Goal: Transaction & Acquisition: Subscribe to service/newsletter

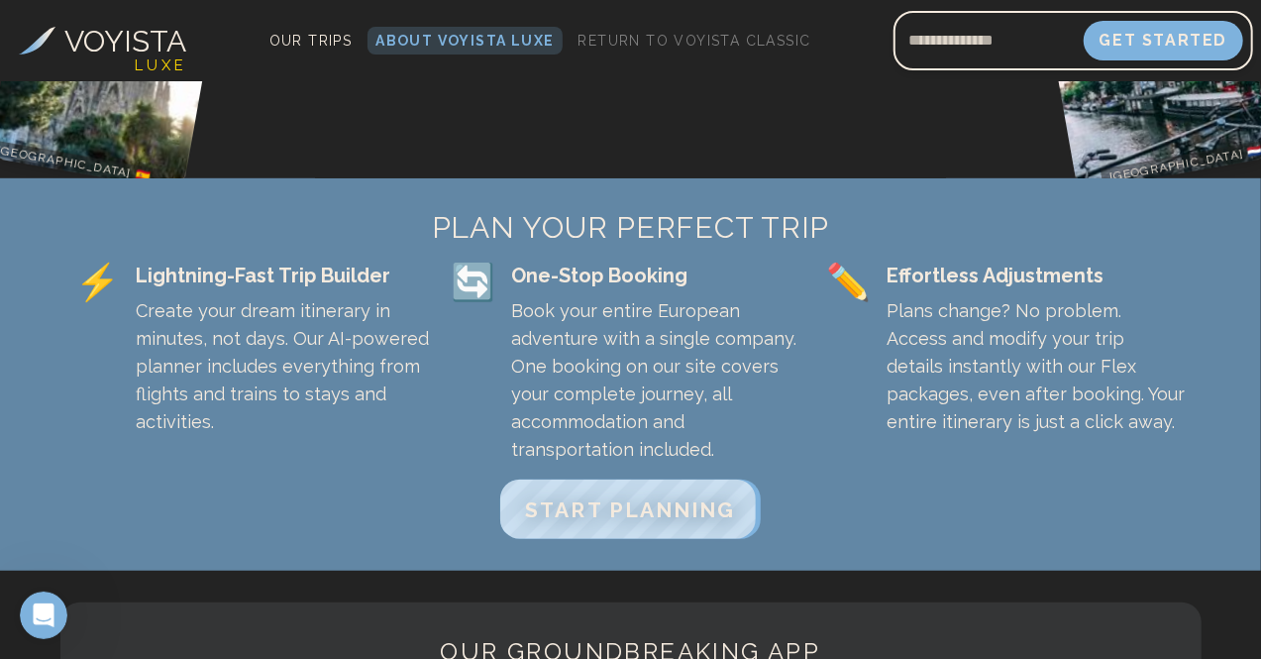
scroll to position [405, 0]
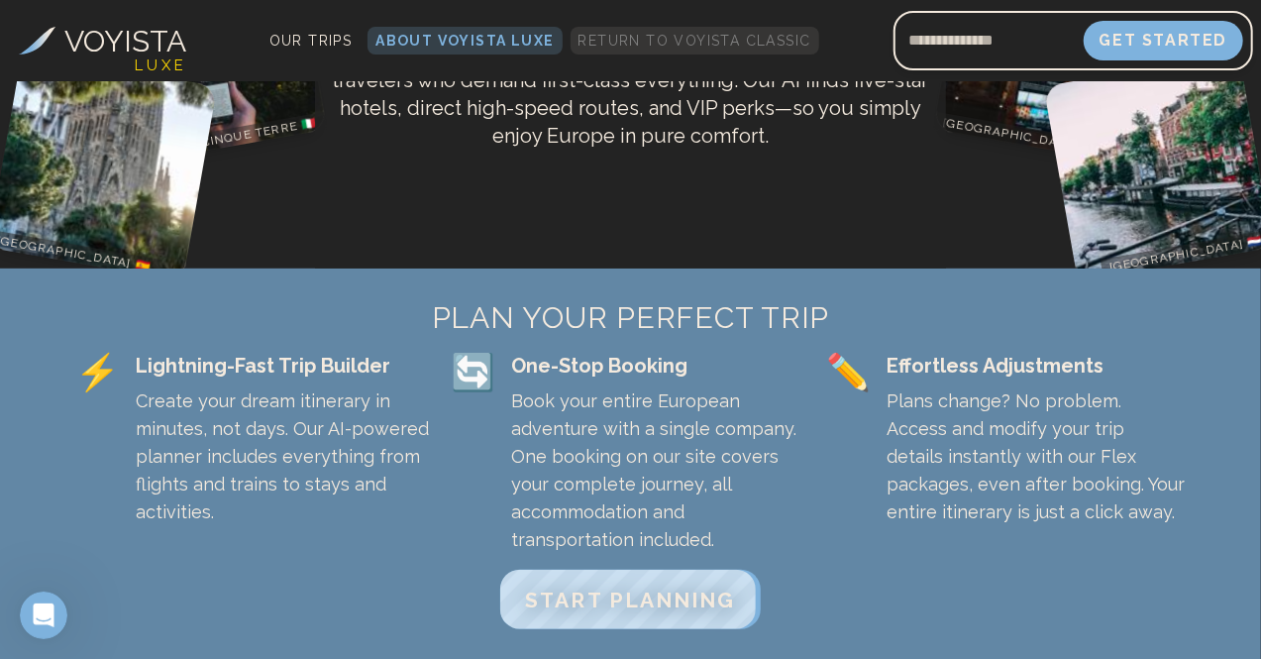
click at [758, 43] on span "Return to Voyista Classic" at bounding box center [695, 41] width 233 height 16
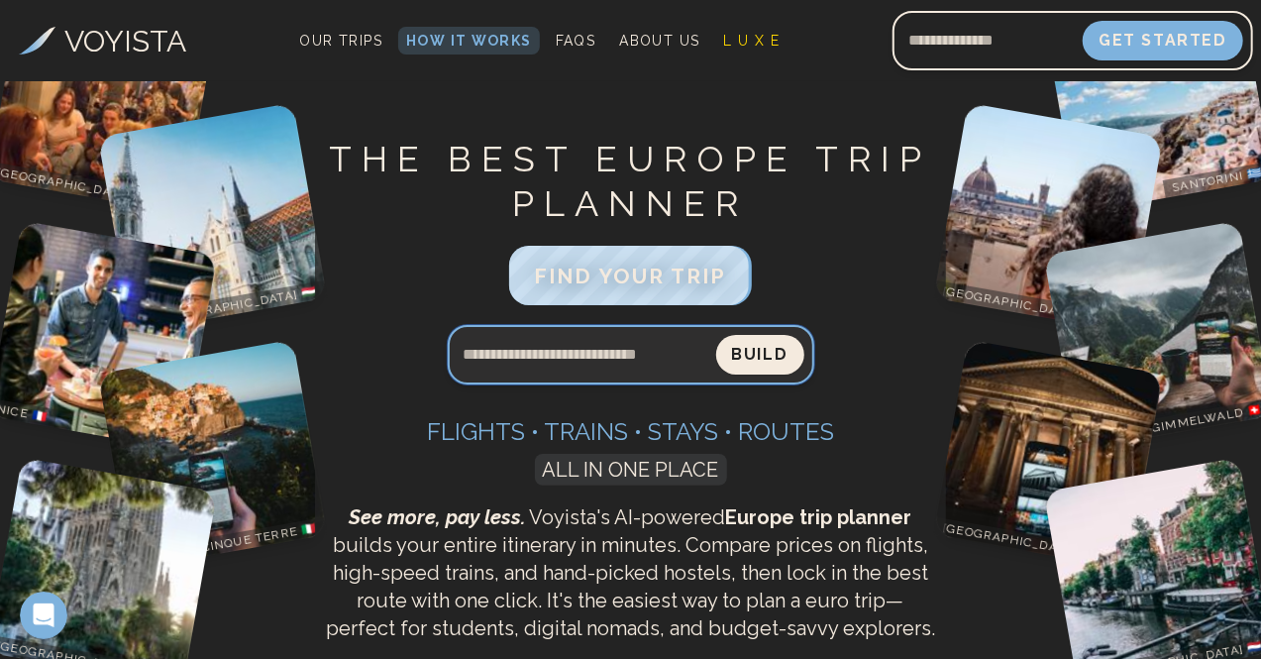
click at [601, 352] on input "Search query" at bounding box center [582, 355] width 268 height 48
click at [548, 360] on input "**********" at bounding box center [581, 355] width 269 height 48
type input "**********"
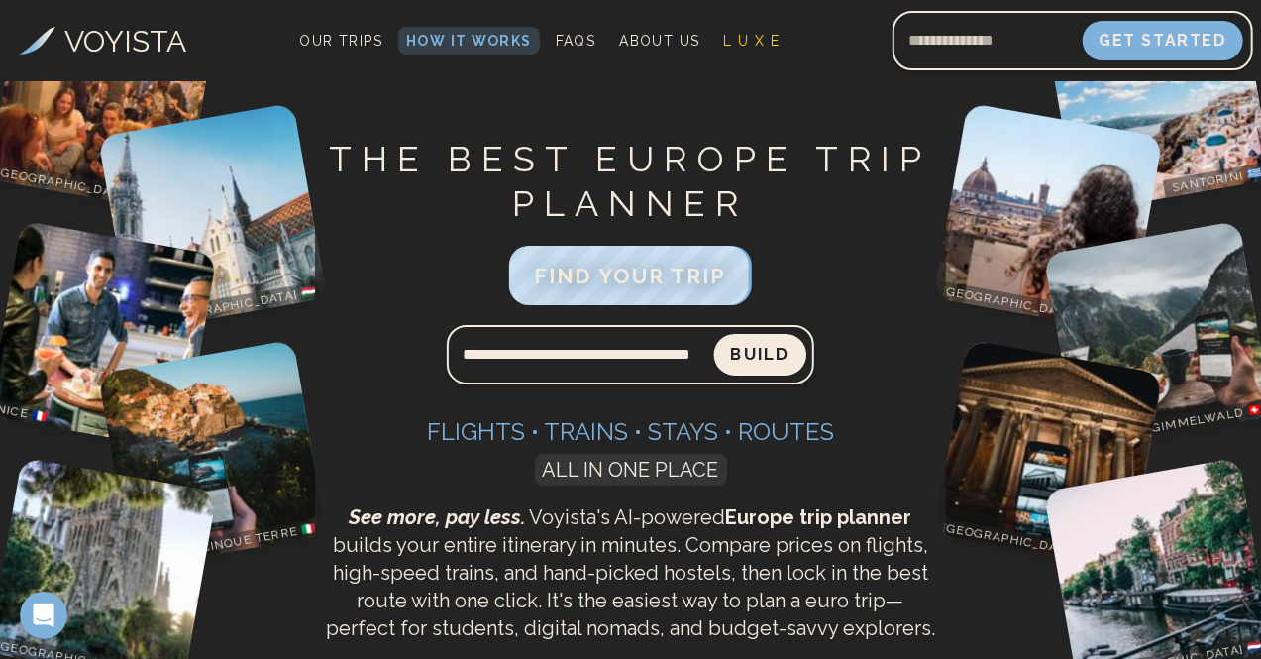
click at [765, 364] on button "Build" at bounding box center [760, 355] width 92 height 42
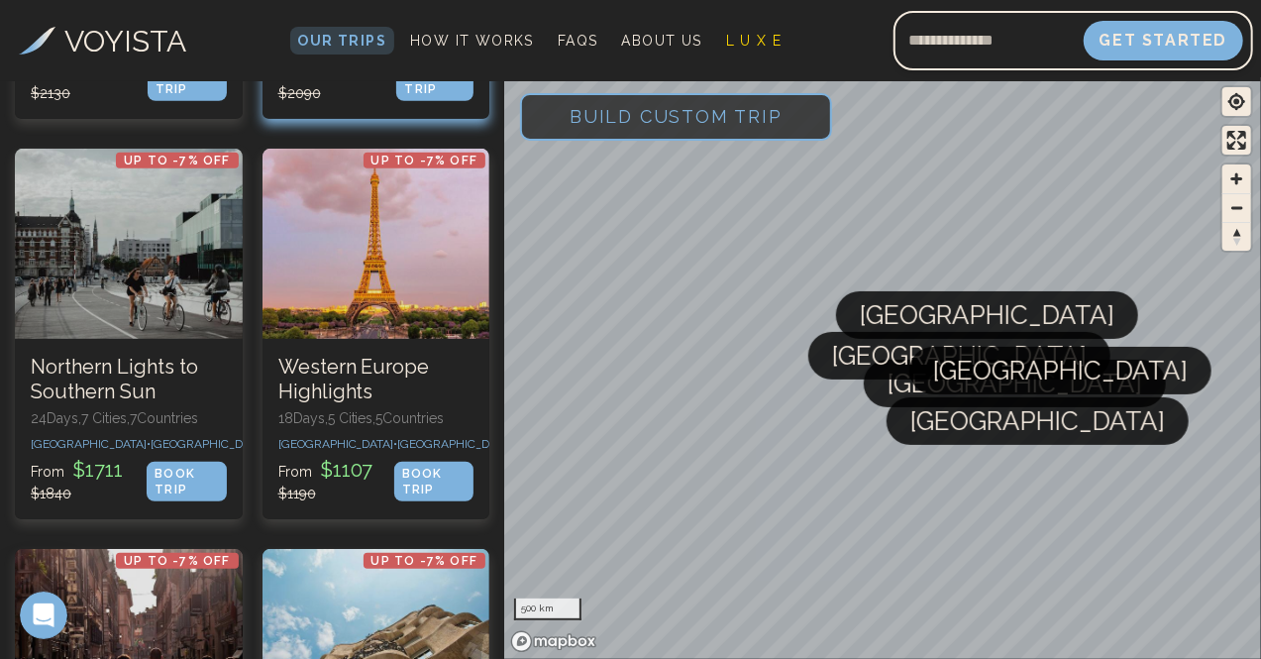
scroll to position [520, 0]
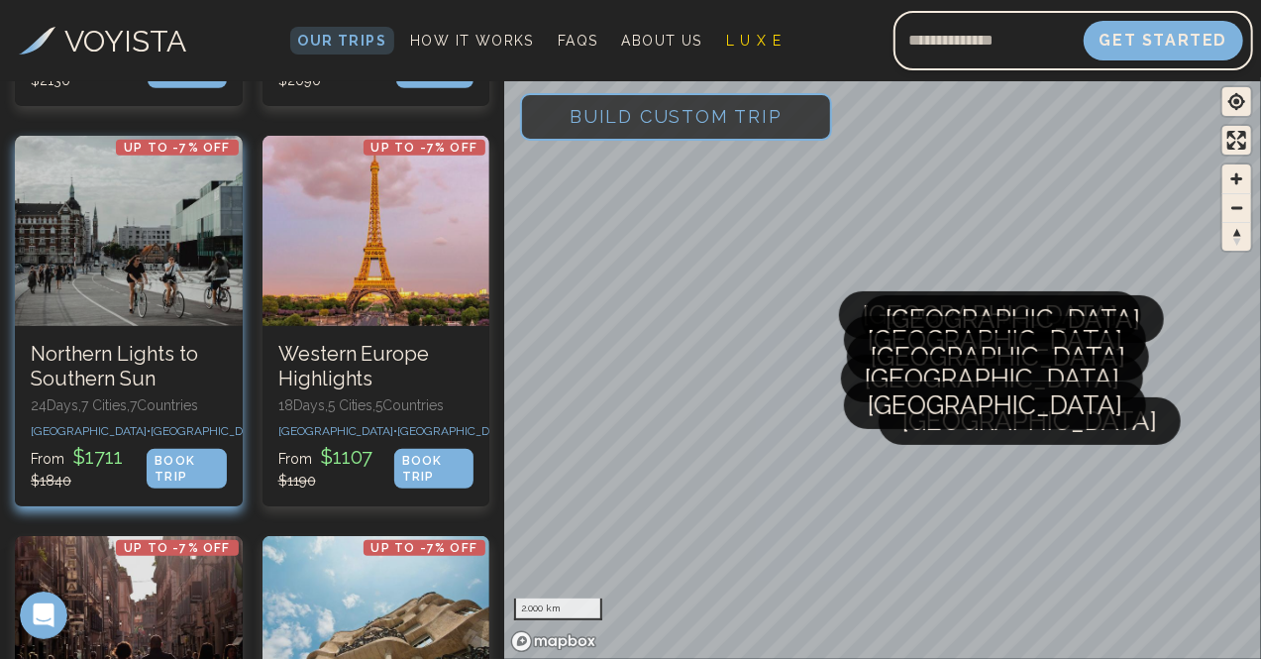
click at [144, 370] on div "Up to -7% OFF Northern Lights to Southern Sun 24 Days, 7 Cities, 7 Countr ies […" at bounding box center [129, 416] width 228 height 180
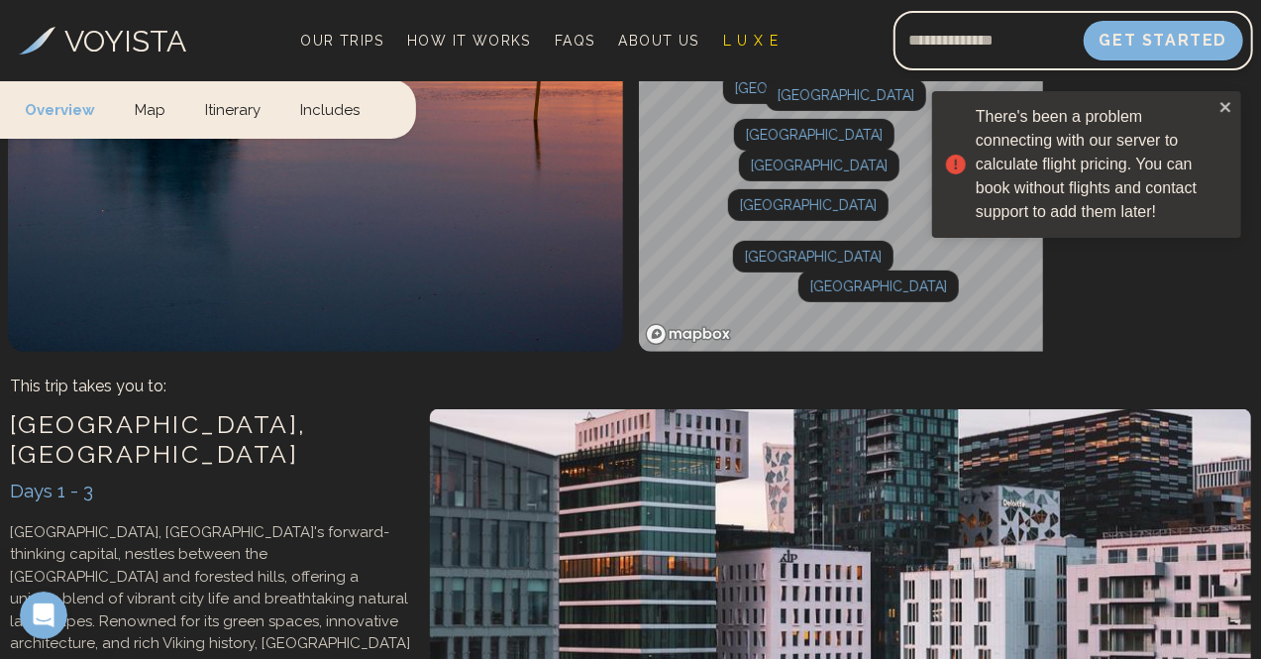
scroll to position [323, 0]
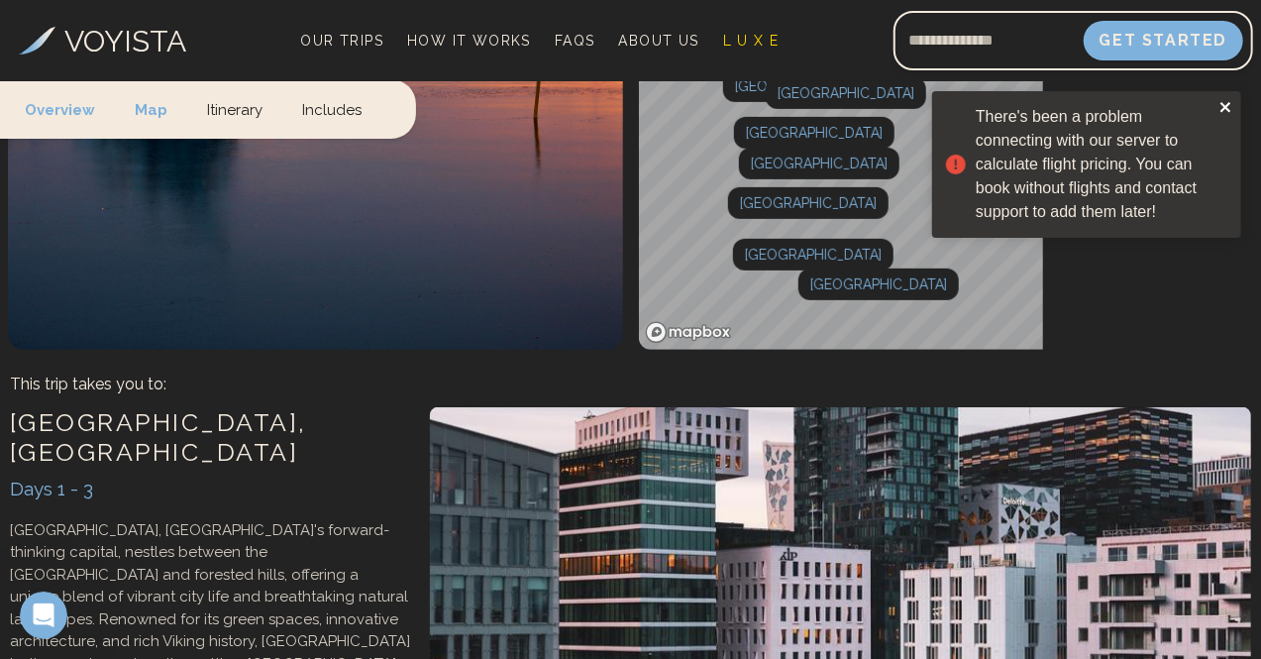
click at [1228, 101] on icon "close" at bounding box center [1226, 107] width 14 height 16
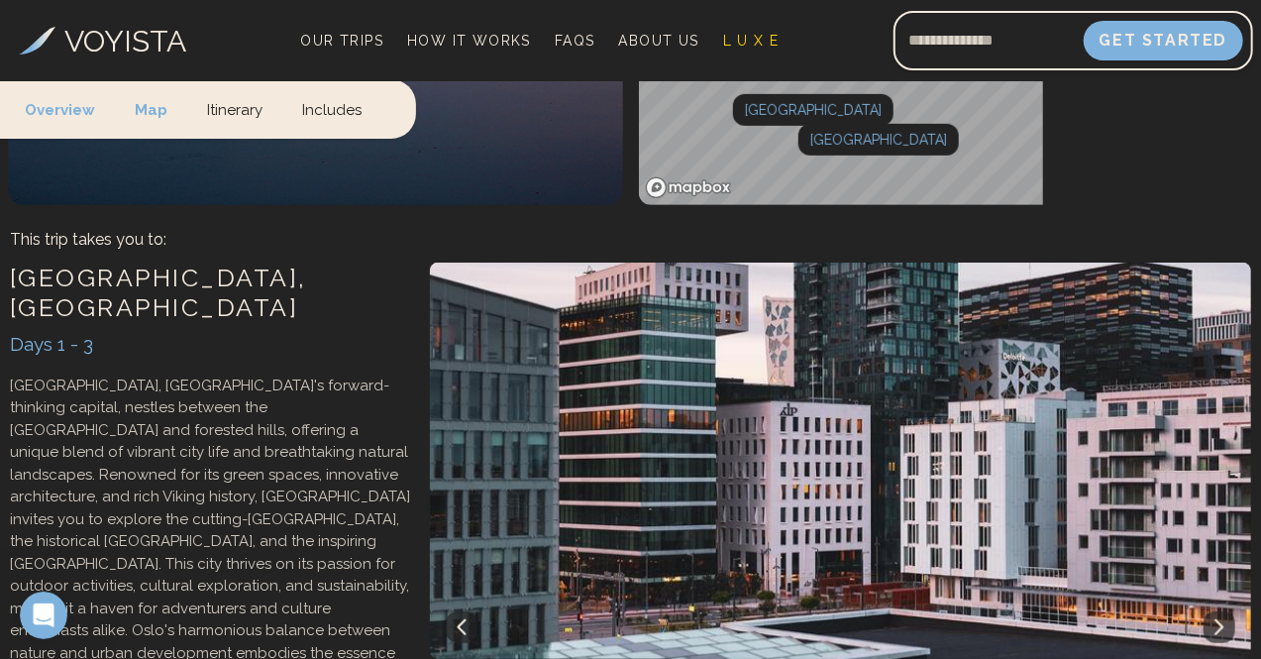
click at [0, 0] on div at bounding box center [0, 0] width 0 height 0
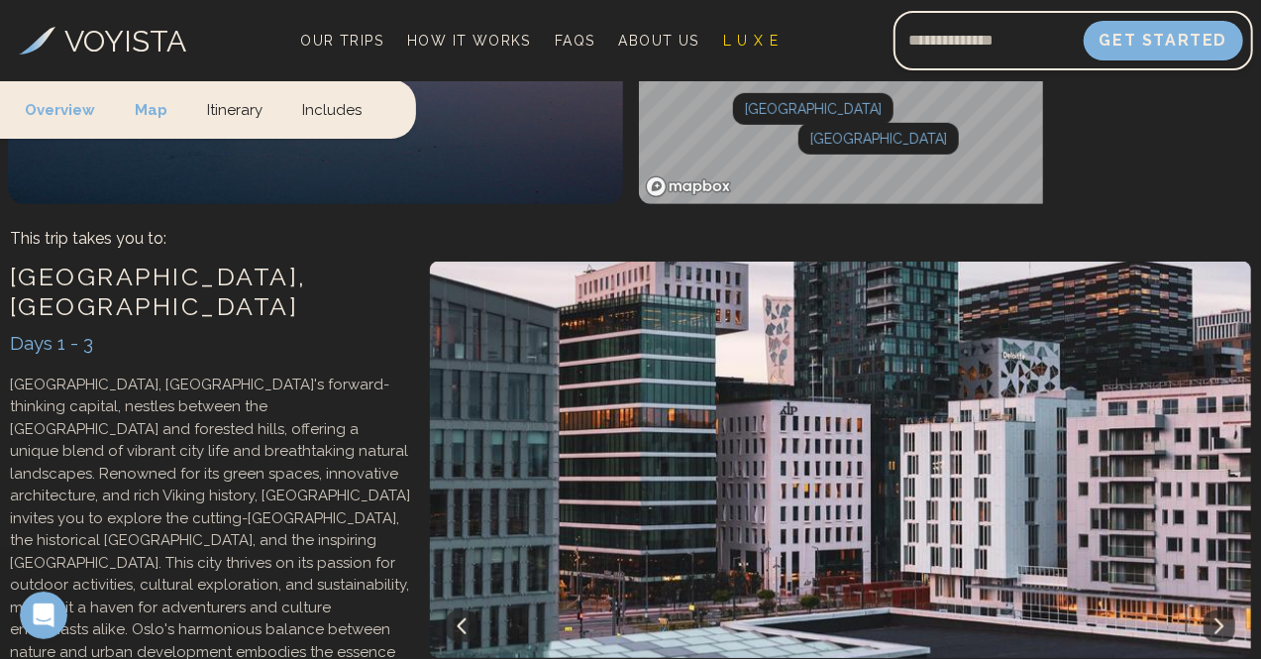
click at [0, 0] on h3 "1. Add Flights From:" at bounding box center [0, 0] width 0 height 0
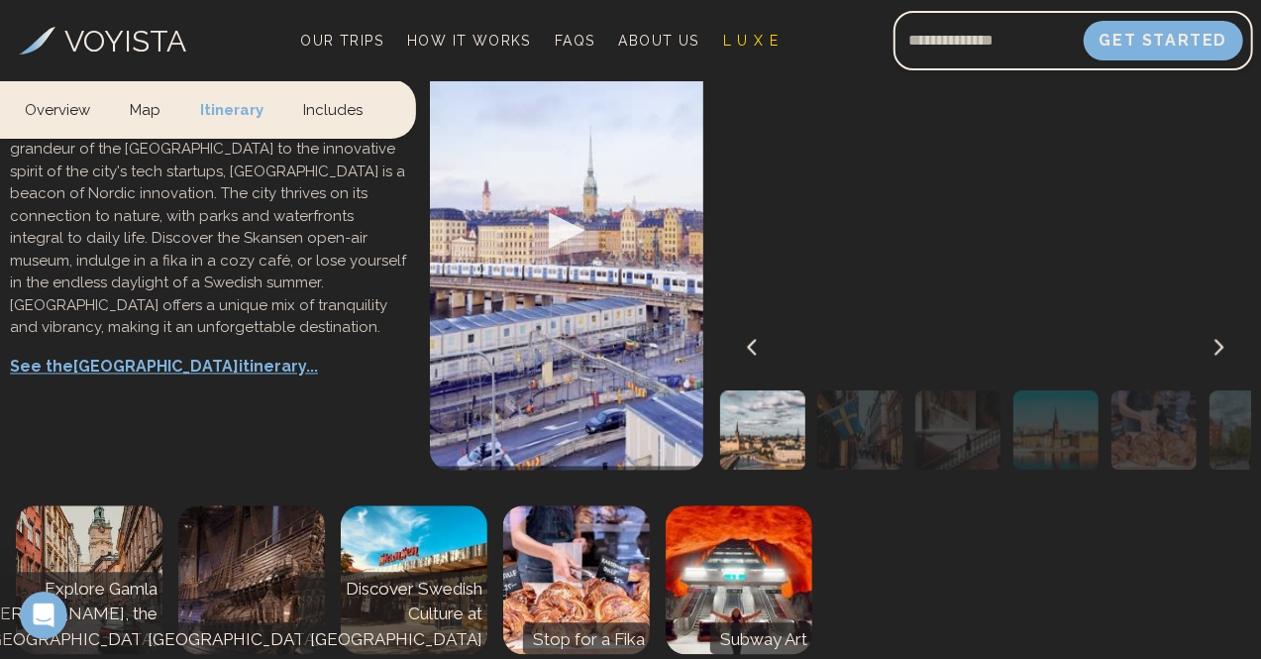
scroll to position [1881, 0]
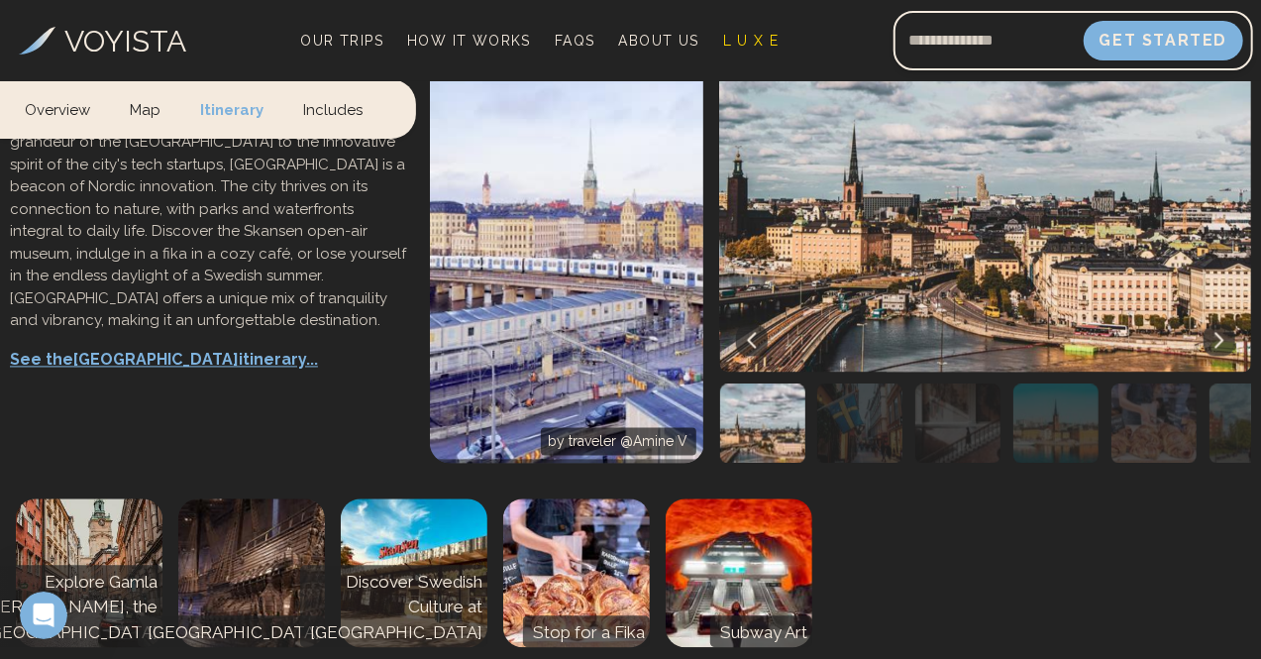
click at [323, 117] on link "Includes" at bounding box center [332, 108] width 99 height 58
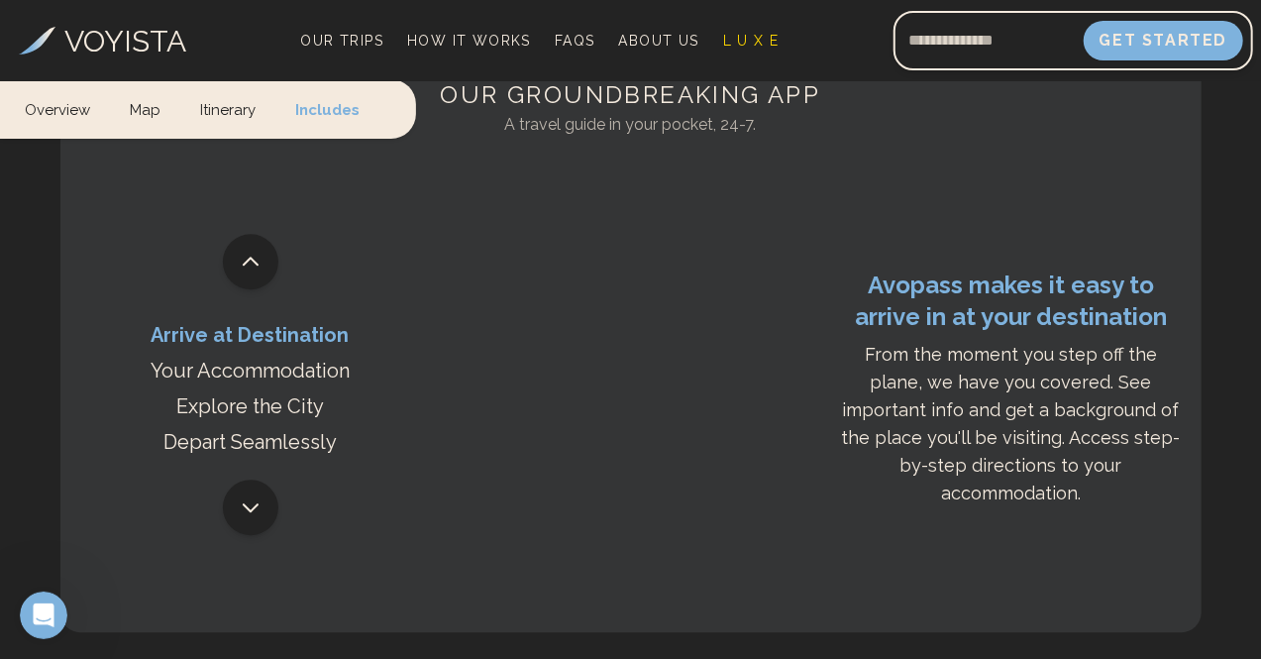
scroll to position [10185, 0]
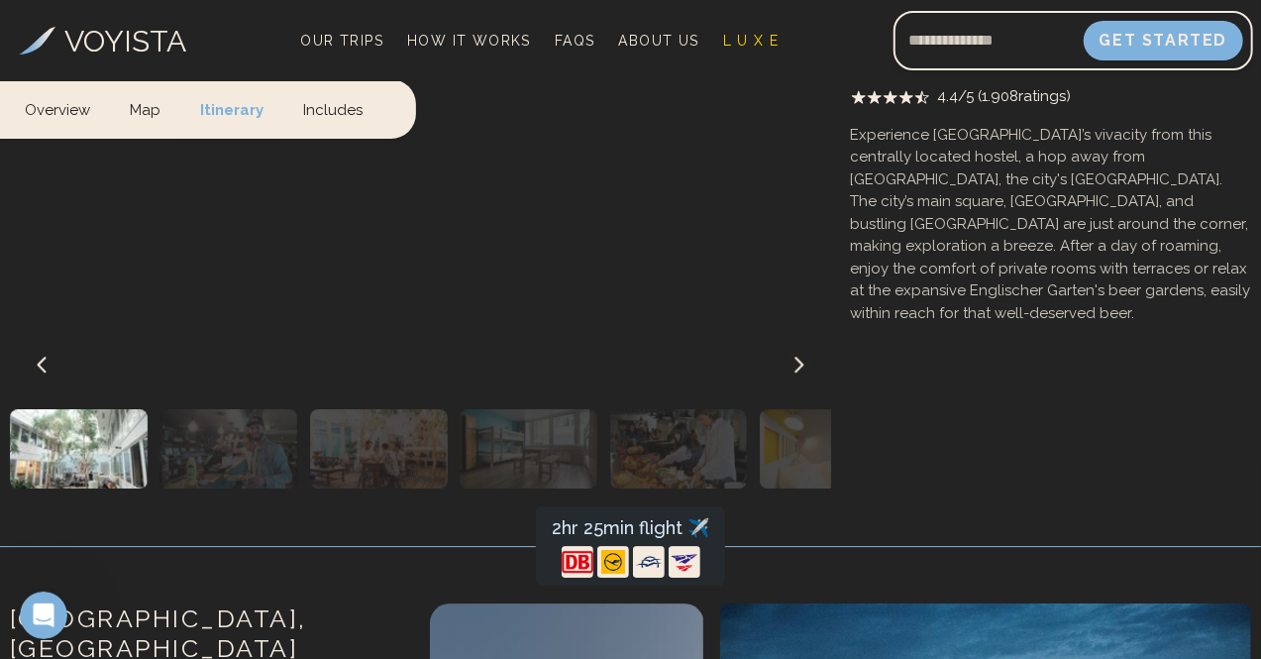
scroll to position [6591, 0]
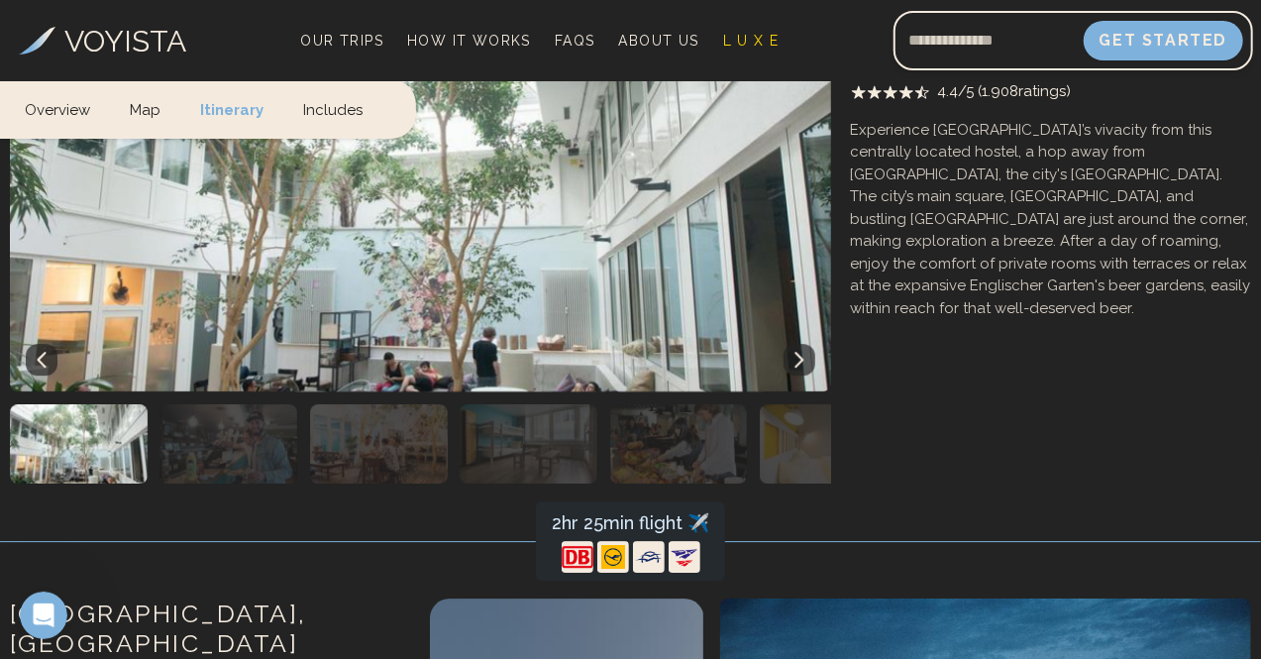
drag, startPoint x: 518, startPoint y: 486, endPoint x: 622, endPoint y: 451, distance: 110.0
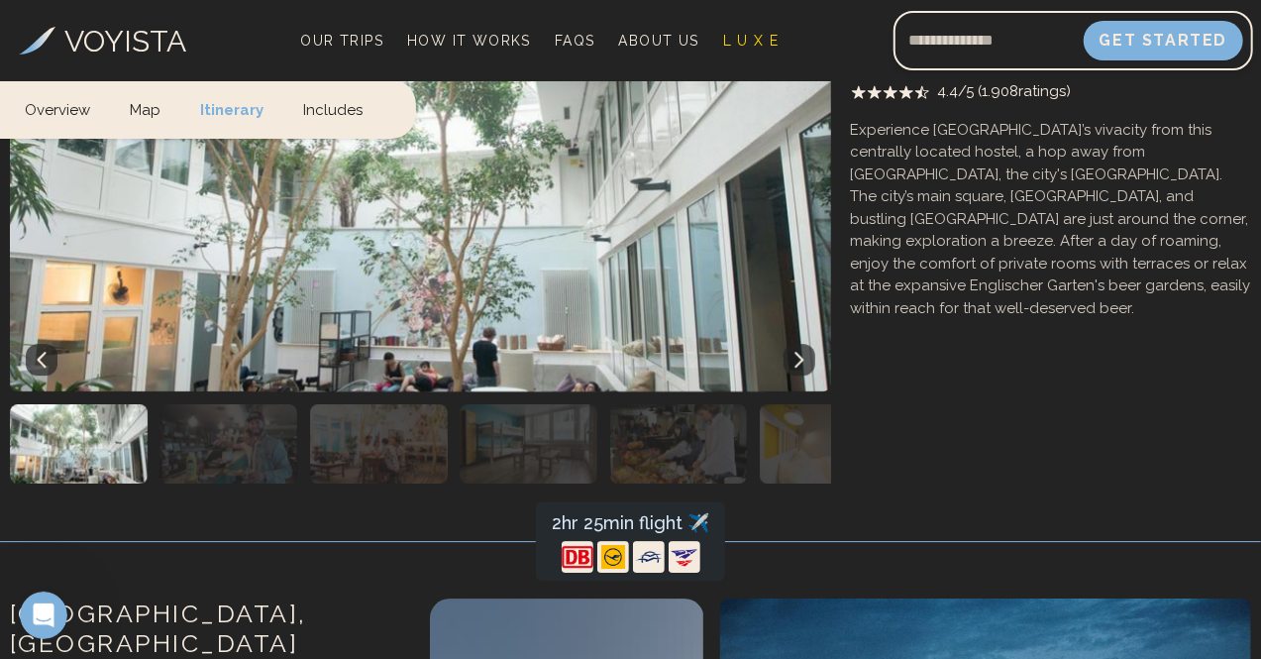
click at [851, 63] on h3 "Munich Partner Accommodation" at bounding box center [1051, 49] width 400 height 30
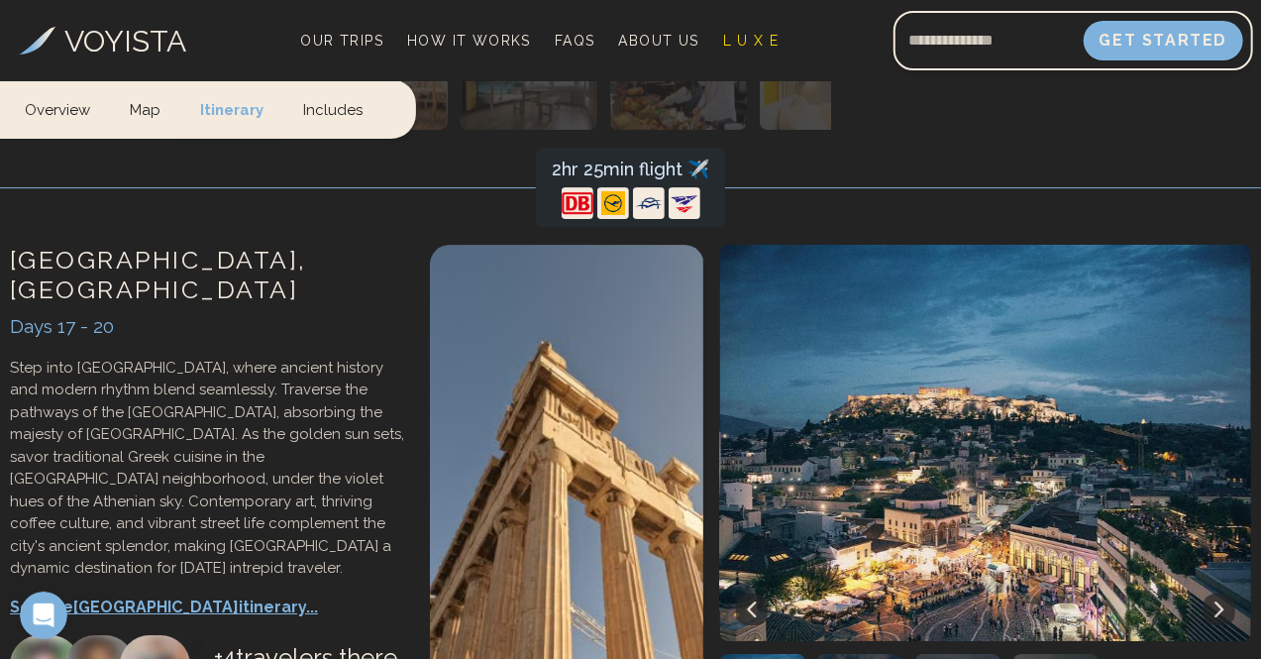
scroll to position [7030, 0]
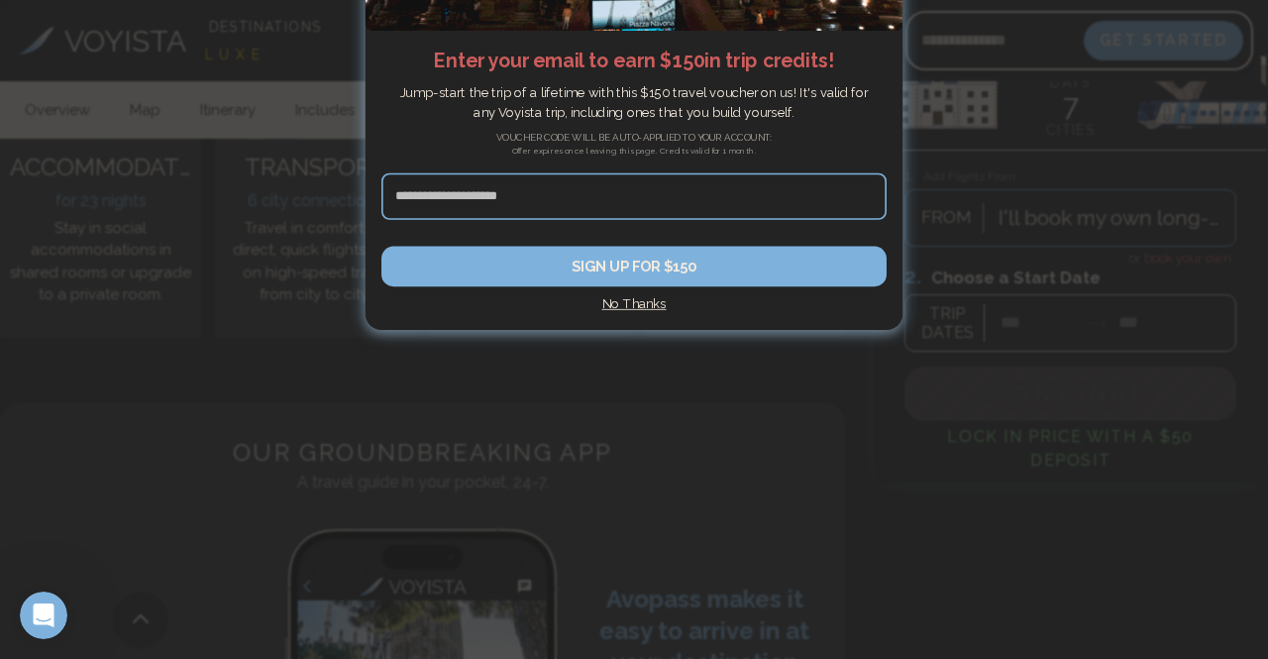
scroll to position [0, 470]
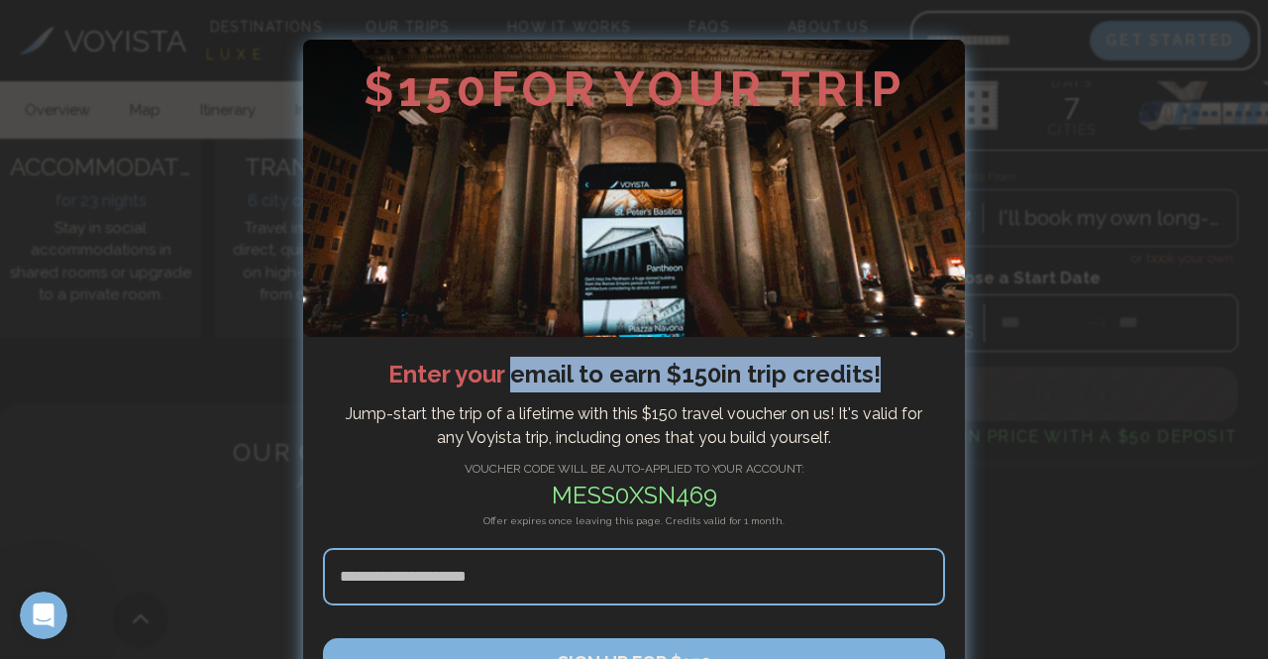
drag, startPoint x: 533, startPoint y: 356, endPoint x: 910, endPoint y: 385, distance: 378.6
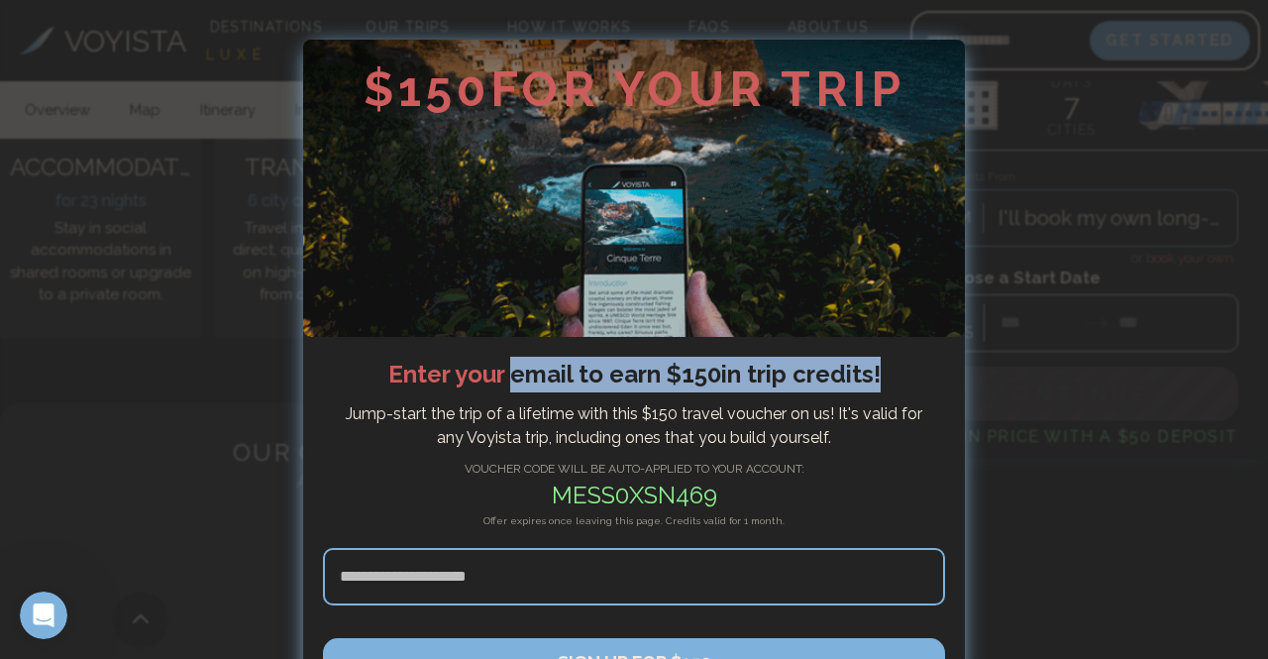
click at [910, 385] on h2 "Enter your email to earn $ 150 in trip credits !" at bounding box center [634, 375] width 622 height 36
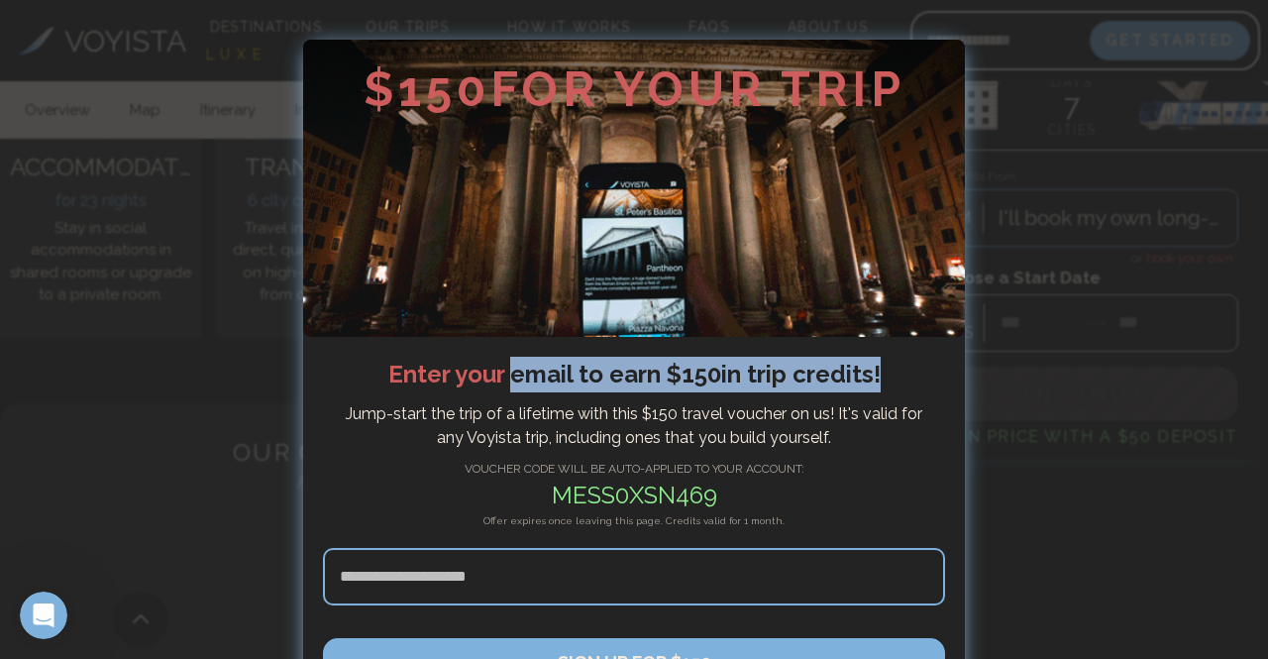
click at [919, 387] on h2 "Enter your email to earn $ 150 in trip credits !" at bounding box center [634, 375] width 622 height 36
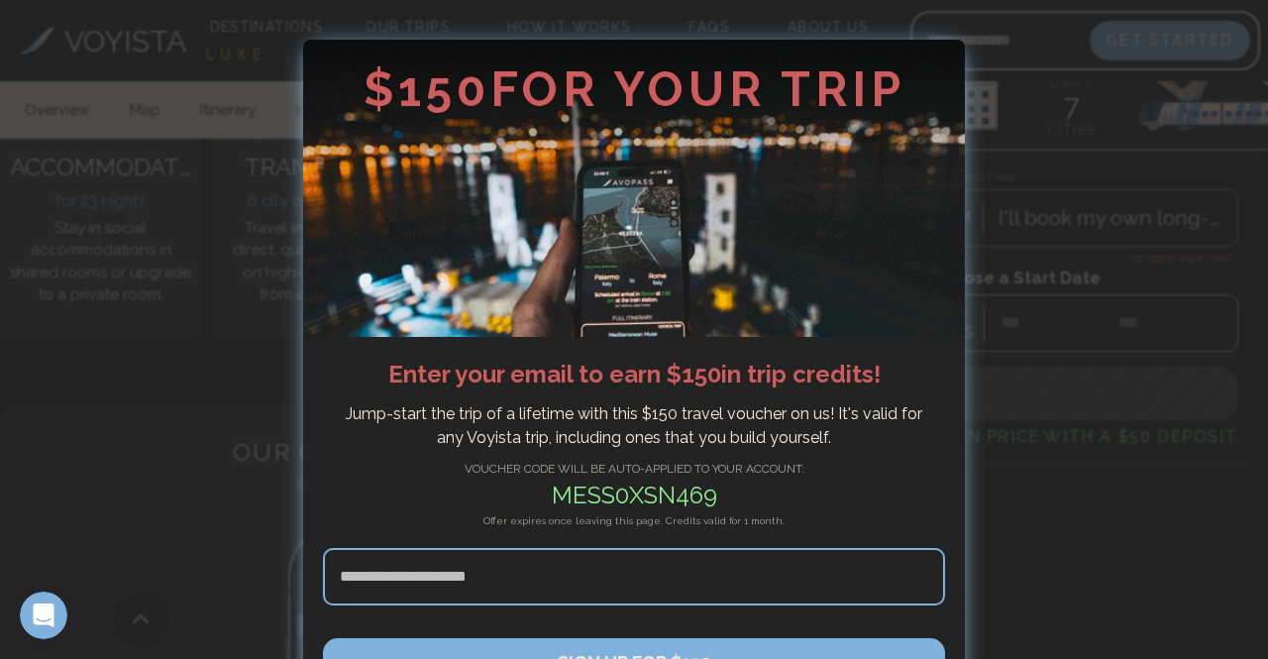
click at [699, 579] on input at bounding box center [634, 576] width 622 height 57
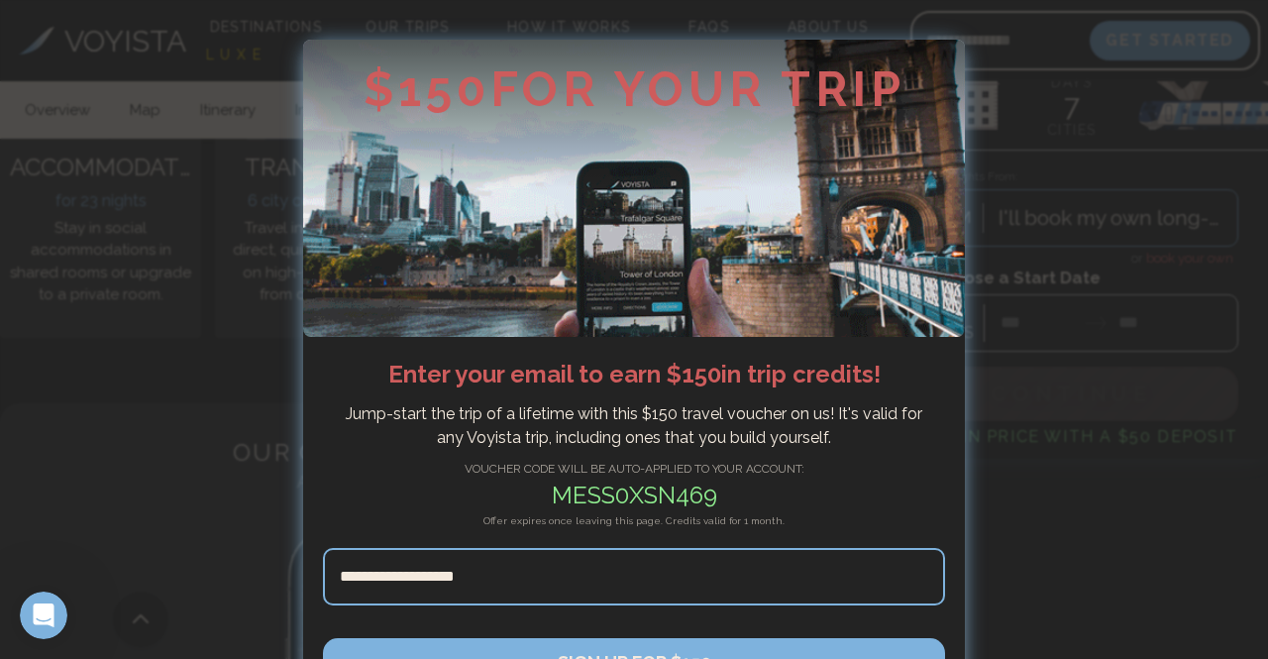
type input "**********"
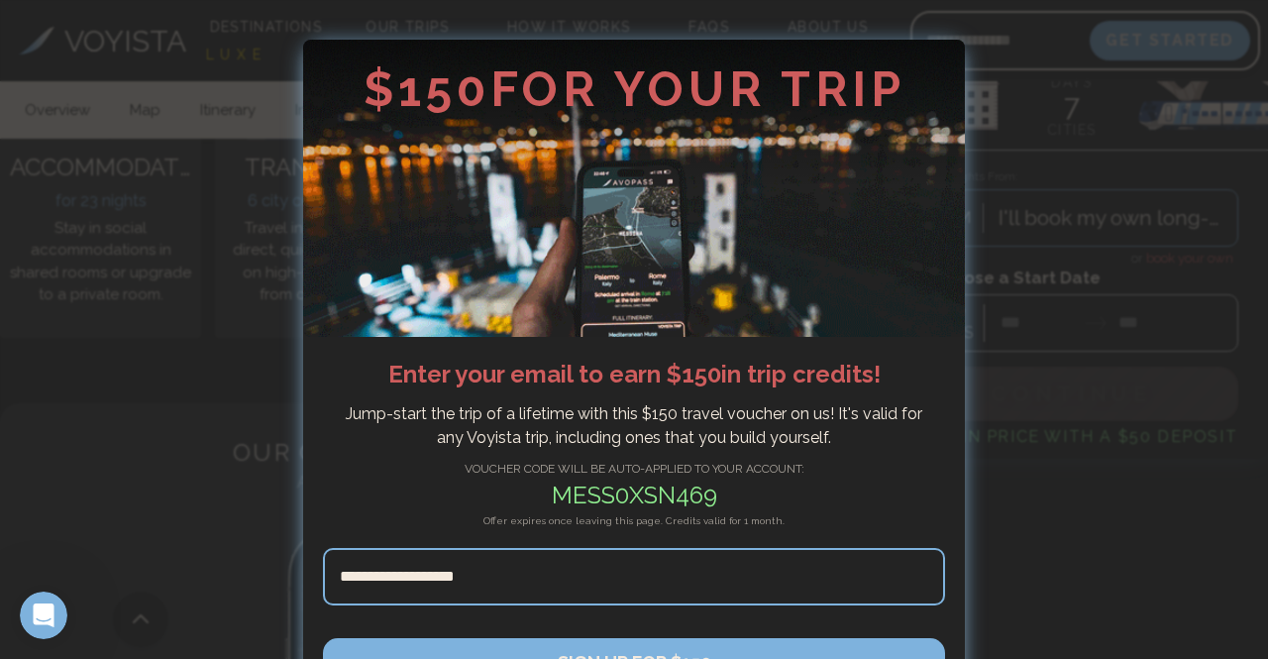
click at [323, 638] on button "SIGN UP FOR $150" at bounding box center [634, 663] width 622 height 50
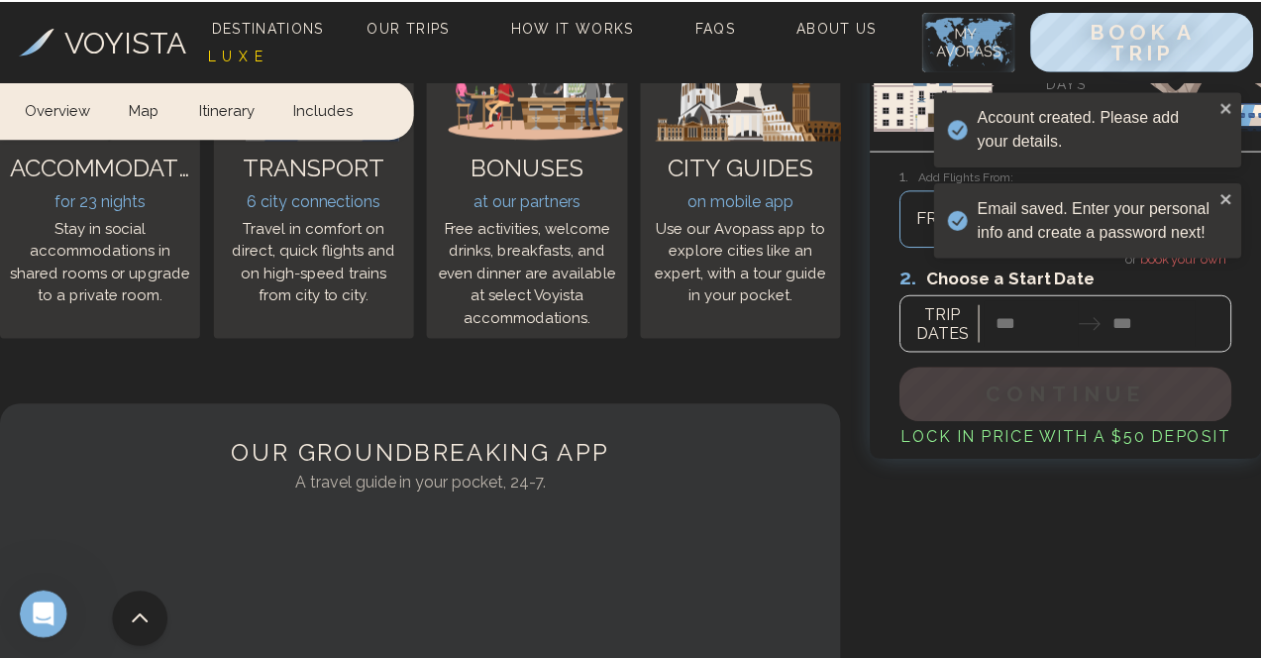
scroll to position [11036, 0]
